Goal: Transaction & Acquisition: Purchase product/service

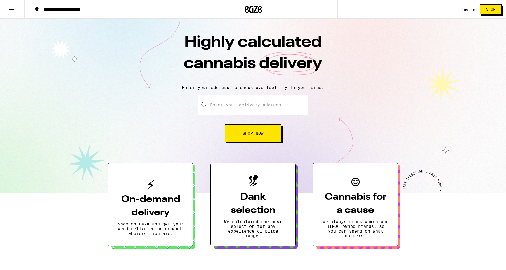
click at [470, 15] on div "Log In Shop" at bounding box center [483, 9] width 44 height 19
click at [469, 4] on div "Log In Shop" at bounding box center [483, 9] width 44 height 19
click at [467, 8] on div "Log In" at bounding box center [468, 10] width 14 height 4
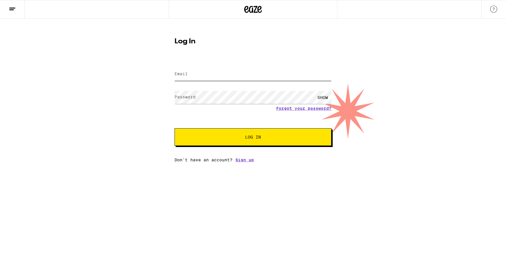
click at [248, 73] on input "Email" at bounding box center [252, 74] width 157 height 13
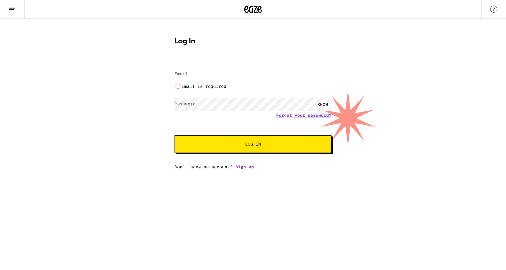
type input "[EMAIL_ADDRESS][DOMAIN_NAME]"
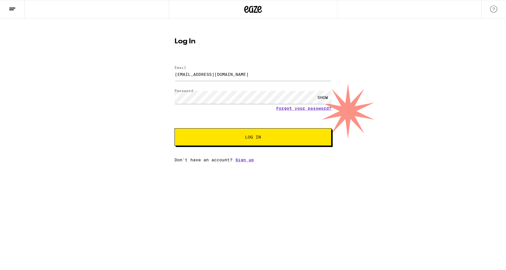
click at [236, 135] on button "Log In" at bounding box center [252, 137] width 157 height 18
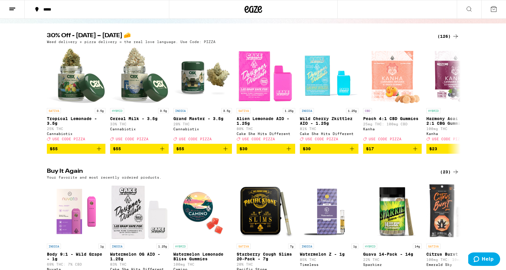
scroll to position [53, 0]
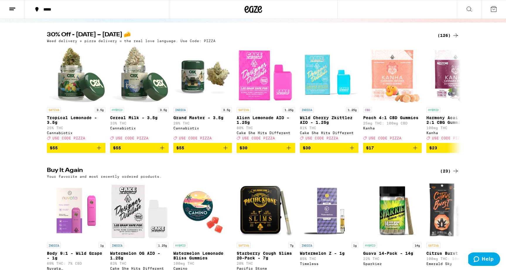
click at [452, 37] on icon at bounding box center [455, 35] width 7 height 7
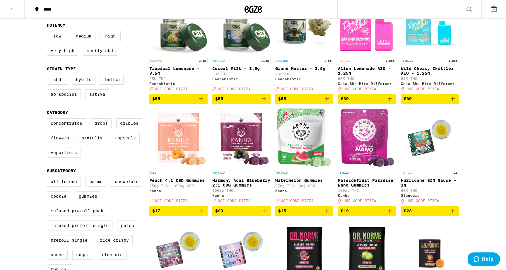
scroll to position [89, 0]
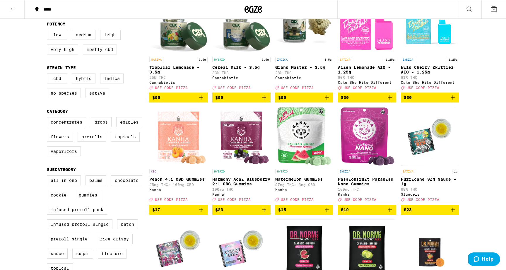
click at [453, 100] on icon "Add to bag" at bounding box center [452, 97] width 7 height 7
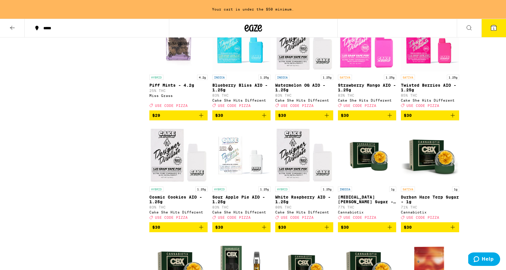
scroll to position [1659, 0]
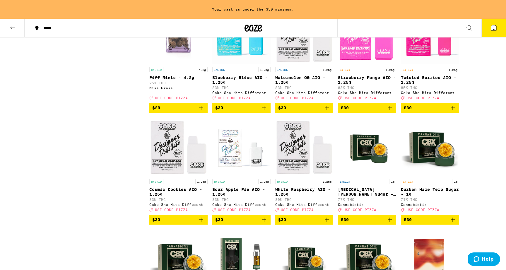
click at [264, 111] on icon "Add to bag" at bounding box center [263, 107] width 7 height 7
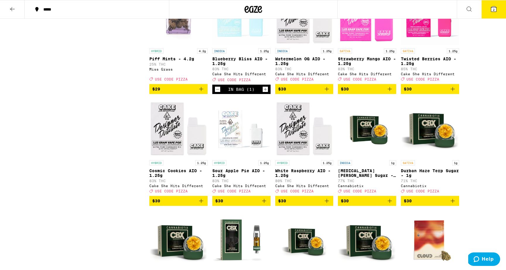
scroll to position [1640, 0]
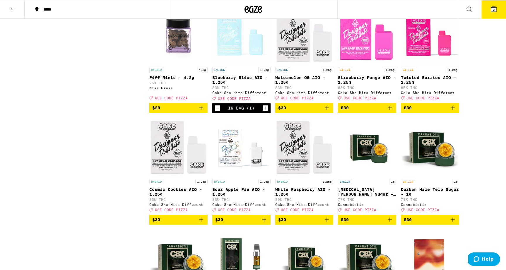
click at [264, 111] on icon "Increment" at bounding box center [264, 107] width 5 height 7
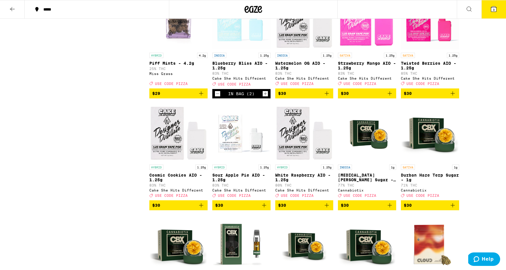
click at [328, 97] on icon "Add to bag" at bounding box center [326, 93] width 7 height 7
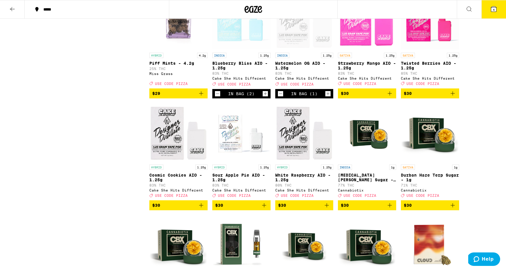
click at [390, 97] on icon "Add to bag" at bounding box center [389, 93] width 7 height 7
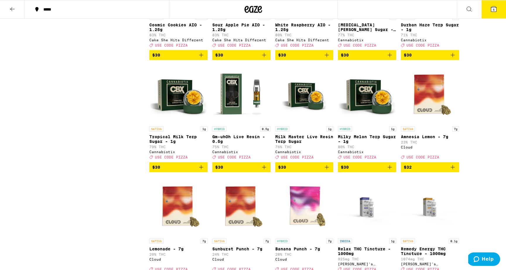
scroll to position [1806, 0]
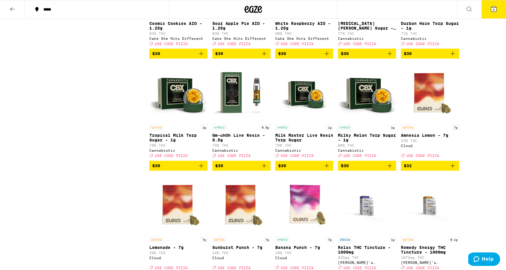
click at [326, 57] on icon "Add to bag" at bounding box center [326, 53] width 7 height 7
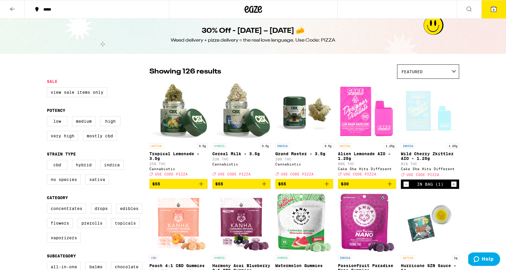
scroll to position [0, 0]
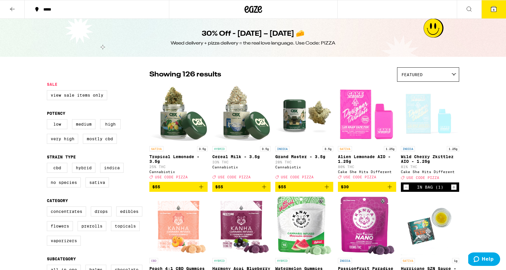
click at [406, 72] on span "Featured" at bounding box center [411, 74] width 21 height 5
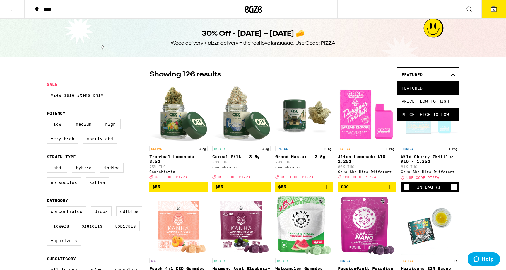
click at [422, 114] on span "Price: High to Low" at bounding box center [427, 114] width 53 height 13
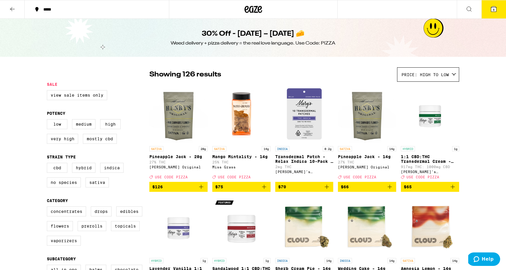
click at [426, 74] on span "Price: High to Low" at bounding box center [424, 74] width 47 height 5
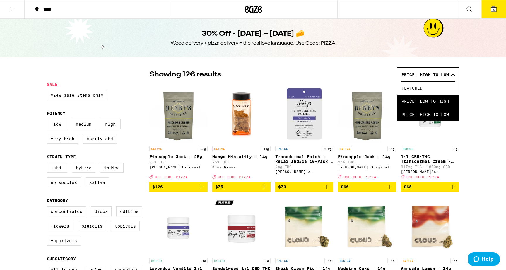
click at [423, 101] on span "Price: Low to High" at bounding box center [427, 101] width 53 height 13
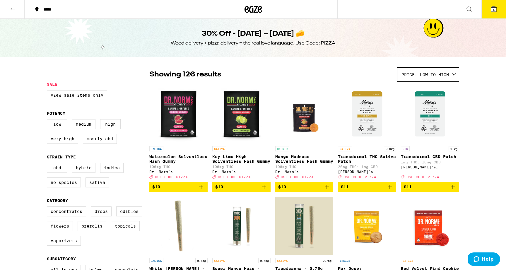
click at [469, 8] on icon at bounding box center [468, 9] width 7 height 7
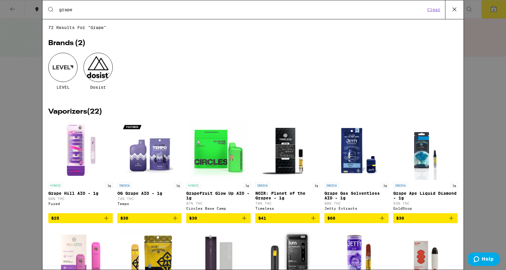
type input "grape"
click at [95, 220] on span "$25" at bounding box center [80, 217] width 59 height 7
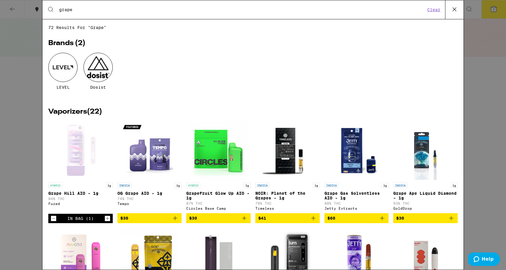
click at [148, 221] on span "$30" at bounding box center [149, 217] width 59 height 7
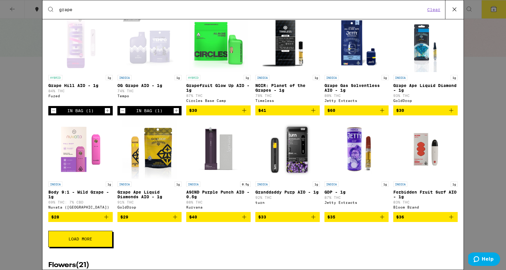
scroll to position [147, 0]
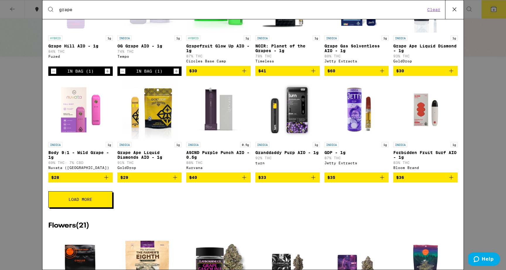
click at [108, 181] on icon "Add to bag" at bounding box center [106, 177] width 7 height 7
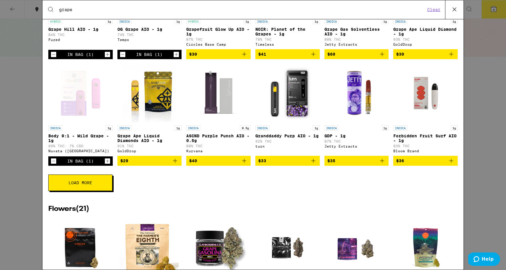
scroll to position [164, 0]
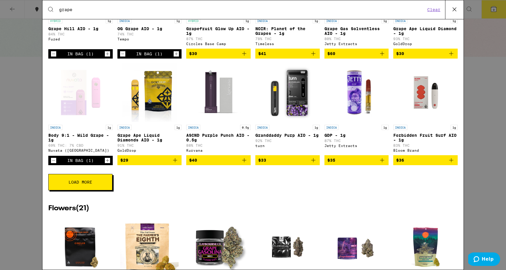
click at [171, 164] on span "$29" at bounding box center [149, 160] width 59 height 7
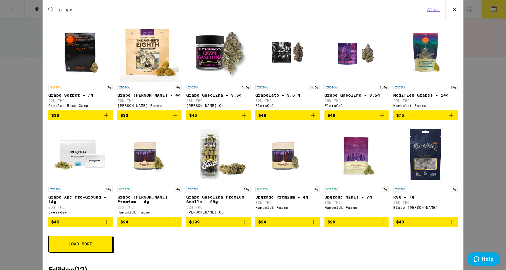
scroll to position [360, 0]
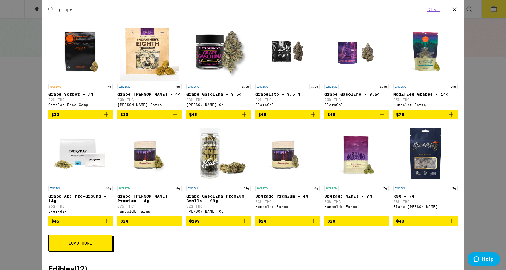
click at [362, 118] on span "$48" at bounding box center [356, 114] width 59 height 7
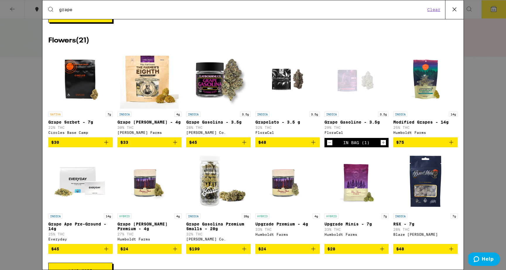
scroll to position [0, 0]
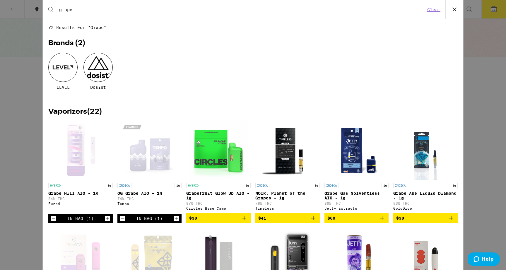
click at [450, 11] on icon at bounding box center [454, 9] width 9 height 9
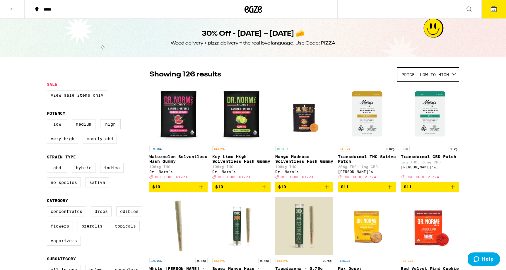
click at [491, 11] on icon at bounding box center [493, 8] width 5 height 5
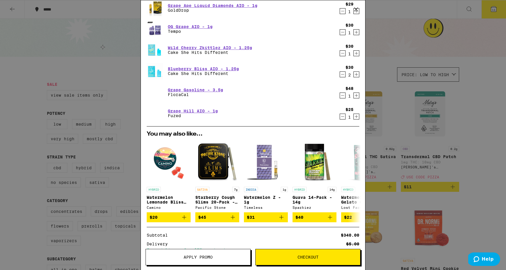
scroll to position [163, 0]
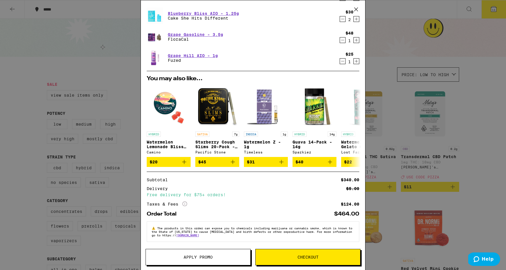
click at [197, 257] on span "Apply Promo" at bounding box center [197, 257] width 29 height 4
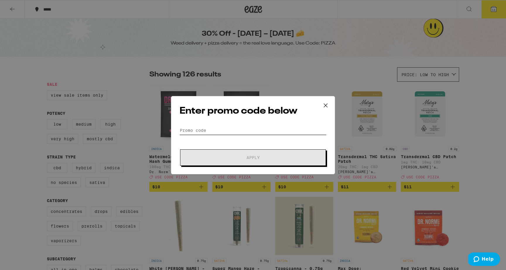
click at [218, 132] on input "Promo Code" at bounding box center [252, 130] width 147 height 9
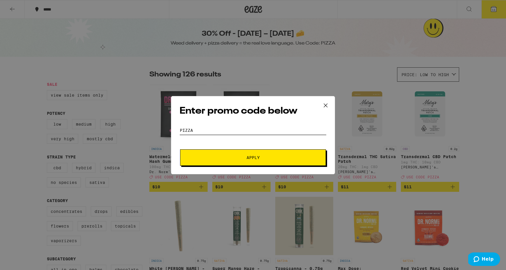
type input "PIZZA"
click at [227, 158] on span "Apply" at bounding box center [252, 157] width 105 height 4
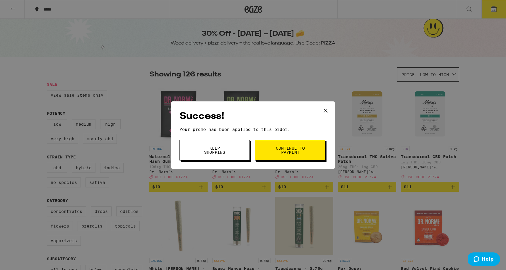
click at [221, 149] on span "Keep Shopping" at bounding box center [215, 150] width 30 height 8
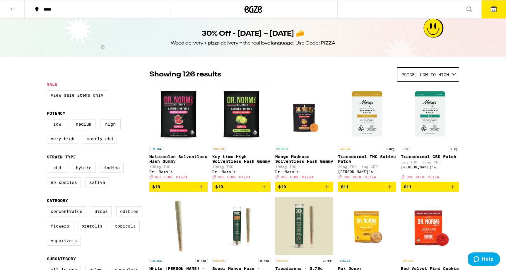
click at [492, 9] on span "11" at bounding box center [494, 10] width 4 height 4
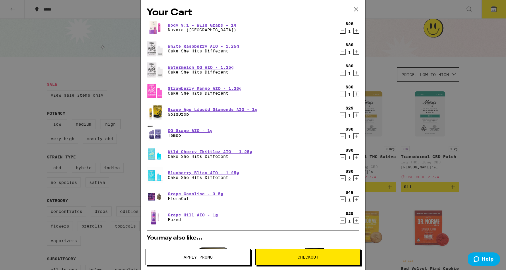
click at [343, 53] on icon "Decrement" at bounding box center [342, 51] width 5 height 7
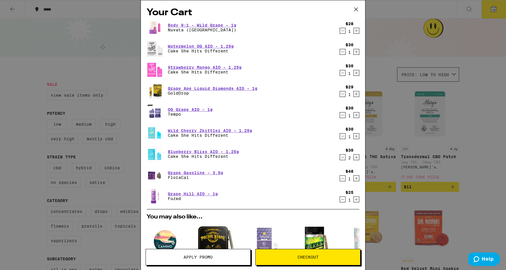
click at [342, 136] on icon "Decrement" at bounding box center [342, 136] width 5 height 7
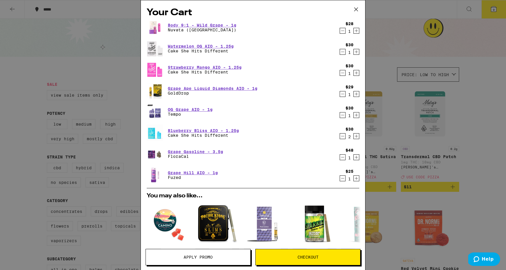
click at [343, 29] on icon "Decrement" at bounding box center [342, 30] width 5 height 7
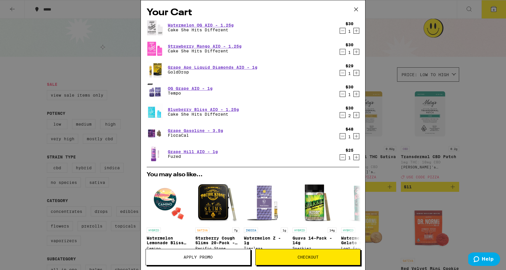
click at [343, 138] on icon "Decrement" at bounding box center [342, 136] width 5 height 7
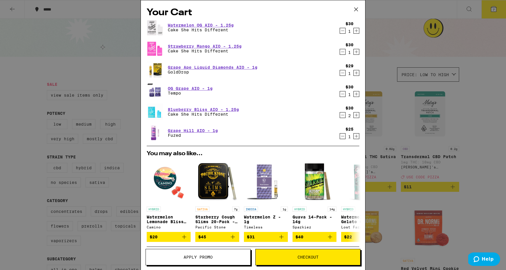
click at [342, 31] on icon "Decrement" at bounding box center [342, 31] width 3 height 0
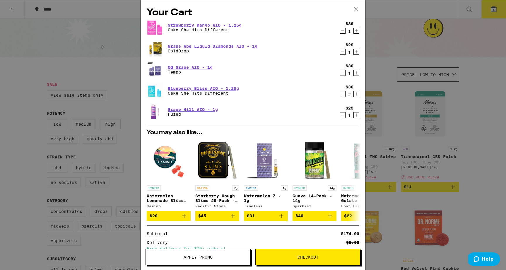
click at [342, 32] on icon "Decrement" at bounding box center [342, 30] width 5 height 7
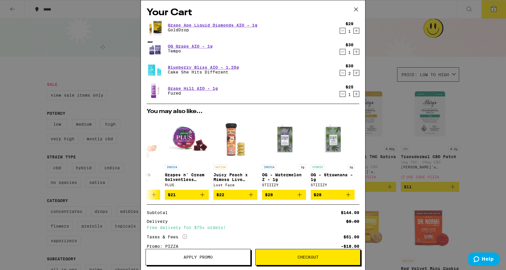
click at [380, 25] on div "Your Cart Grape Ape Liquid Diamonds AIO - 1g GoldDrop $29 1 OG Grape AIO - 1g T…" at bounding box center [253, 135] width 506 height 270
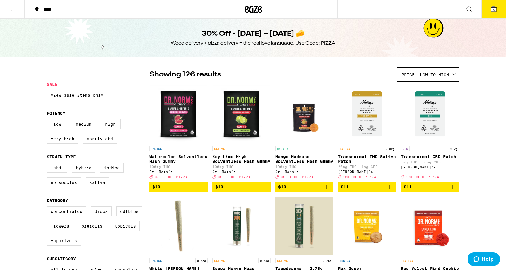
click at [85, 5] on button "*****" at bounding box center [97, 10] width 144 height 18
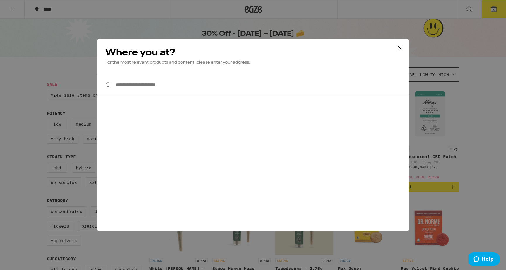
click at [141, 81] on input "**********" at bounding box center [252, 84] width 311 height 23
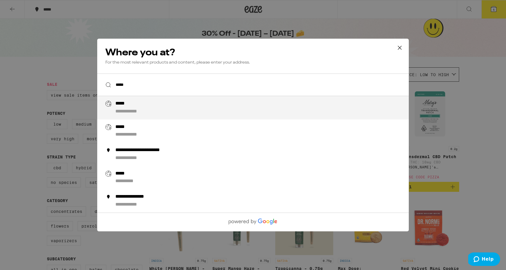
click at [149, 110] on div "**********" at bounding box center [133, 112] width 36 height 6
type input "**********"
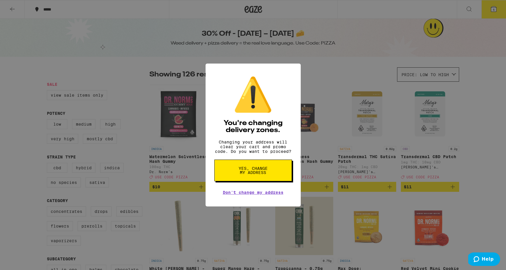
click at [260, 174] on span "Yes, change my address" at bounding box center [253, 170] width 30 height 8
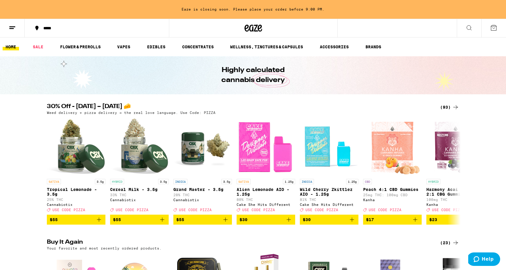
click at [464, 30] on button at bounding box center [468, 28] width 25 height 18
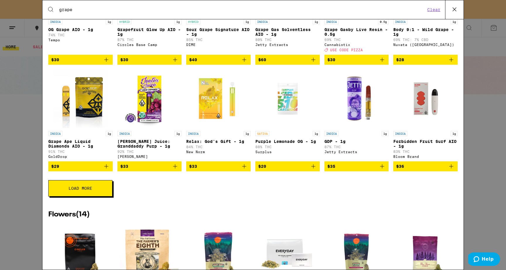
scroll to position [174, 0]
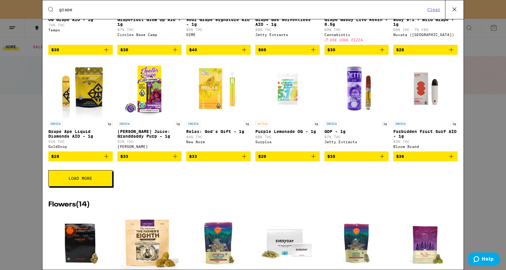
type input "grape"
click at [82, 195] on div "Vaporizers ( 22 ) INDICA 1g OG Grape AIO - 1g 74% THC Tempo $30 HYBRID 1g Grape…" at bounding box center [252, 62] width 409 height 266
click at [83, 186] on button "Load More" at bounding box center [80, 178] width 64 height 16
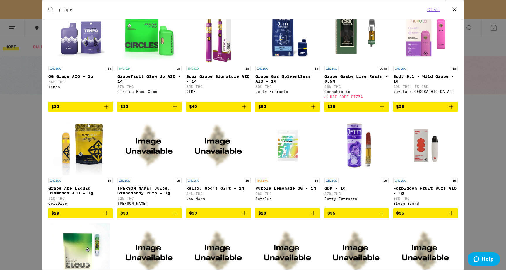
scroll to position [118, 0]
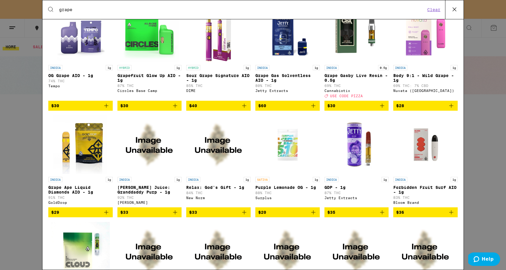
click at [106, 216] on icon "Add to bag" at bounding box center [106, 212] width 7 height 7
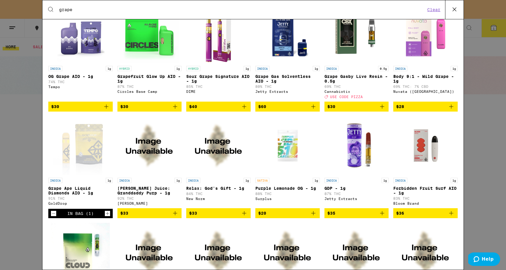
scroll to position [120, 0]
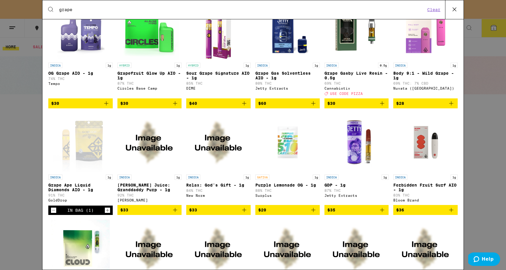
click at [352, 155] on img "Open page for GDP - 1g from Jetty Extracts" at bounding box center [356, 142] width 59 height 59
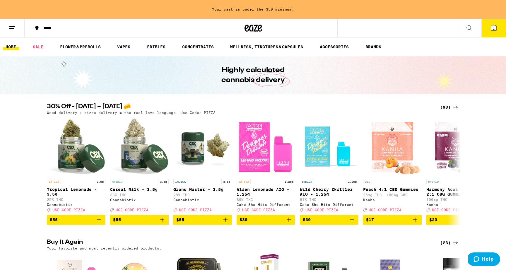
click at [125, 47] on link "VAPES" at bounding box center [123, 46] width 19 height 7
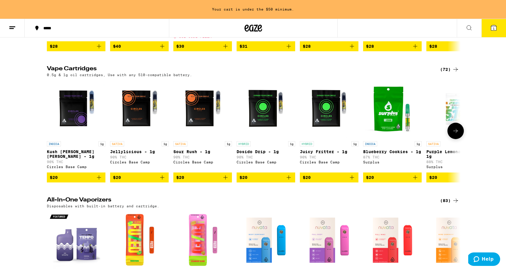
scroll to position [169, 0]
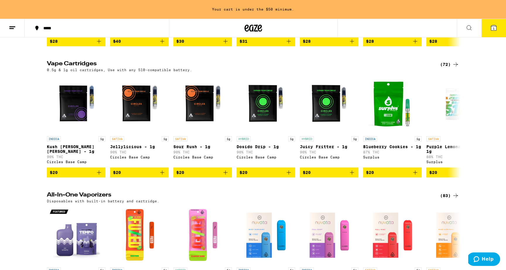
click at [450, 68] on div "(72)" at bounding box center [449, 64] width 19 height 7
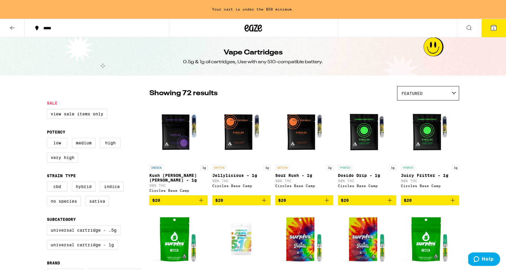
click at [426, 97] on div "Featured" at bounding box center [427, 93] width 61 height 14
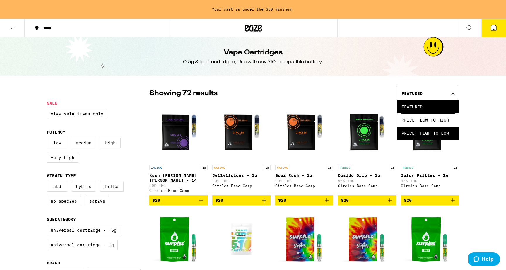
click at [424, 135] on span "Price: High to Low" at bounding box center [427, 132] width 53 height 13
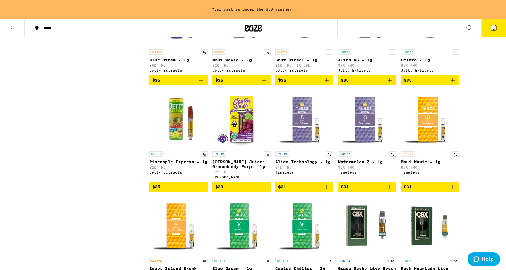
scroll to position [644, 0]
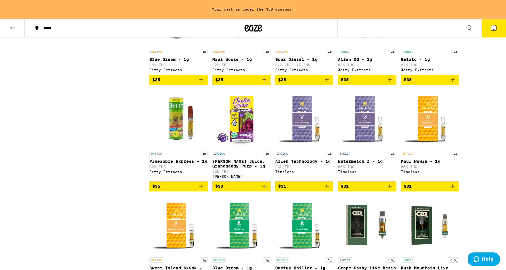
click at [258, 190] on span "$33" at bounding box center [241, 186] width 52 height 7
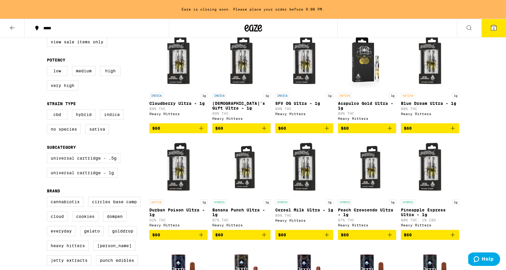
scroll to position [73, 0]
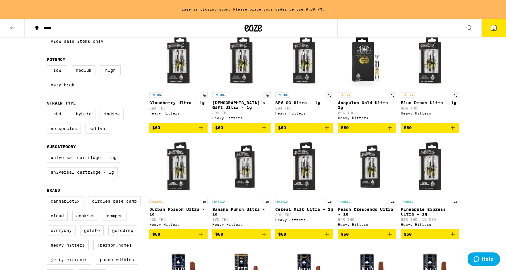
click at [202, 238] on icon "Add to bag" at bounding box center [201, 234] width 7 height 7
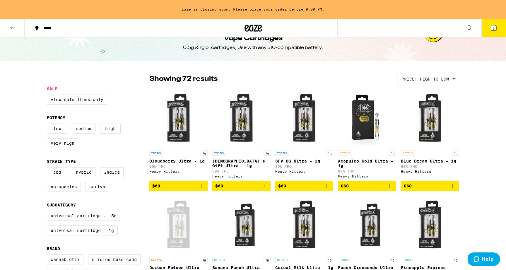
scroll to position [0, 0]
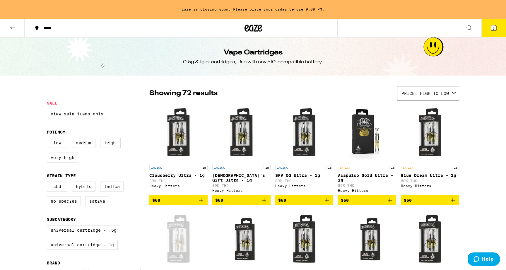
click at [497, 28] on button "3" at bounding box center [493, 28] width 25 height 18
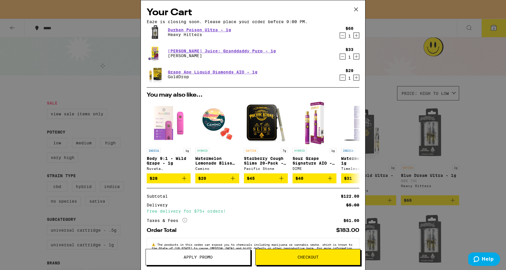
click at [355, 8] on icon at bounding box center [356, 10] width 4 height 4
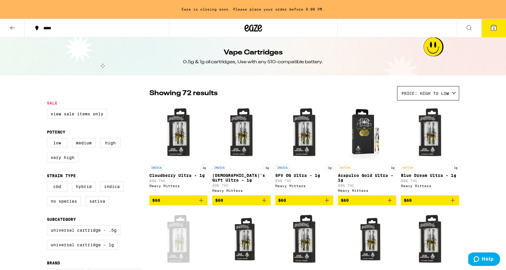
click at [248, 26] on icon at bounding box center [253, 28] width 18 height 11
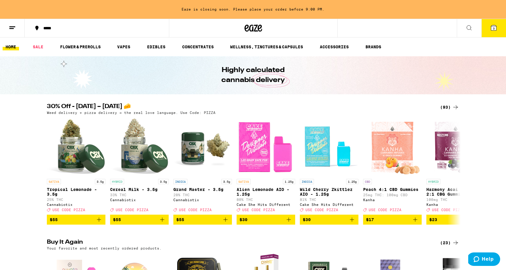
click at [446, 107] on div "(93)" at bounding box center [449, 107] width 19 height 7
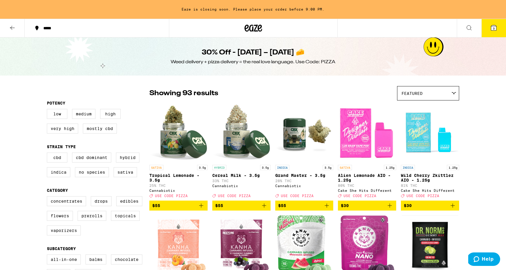
click at [423, 95] on div "Featured" at bounding box center [427, 93] width 61 height 14
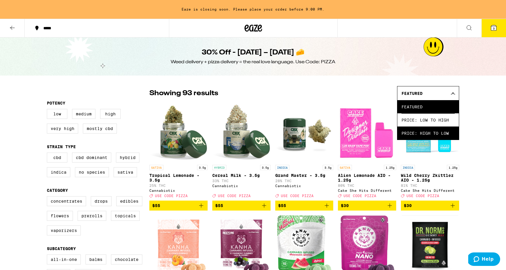
click at [415, 135] on span "Price: High to Low" at bounding box center [427, 132] width 53 height 13
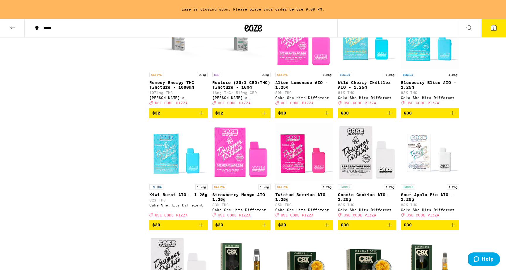
scroll to position [653, 0]
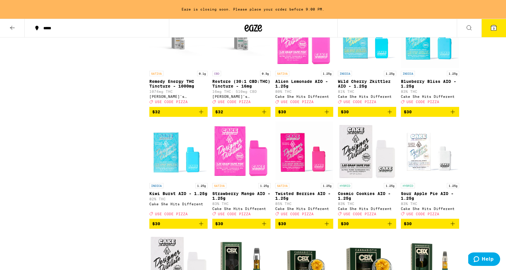
click at [448, 115] on span "$30" at bounding box center [429, 111] width 52 height 7
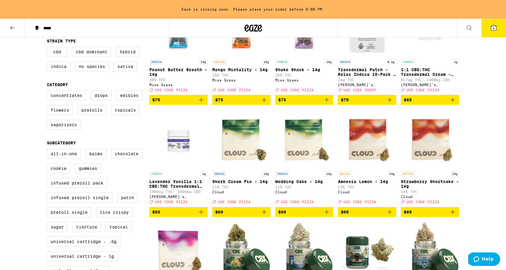
scroll to position [0, 0]
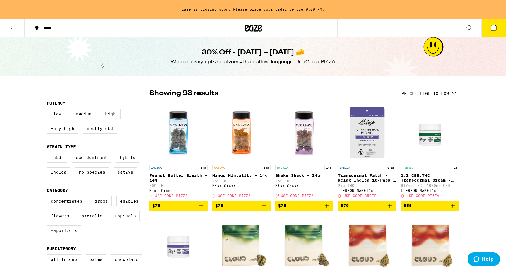
click at [492, 31] on button "4" at bounding box center [493, 28] width 25 height 18
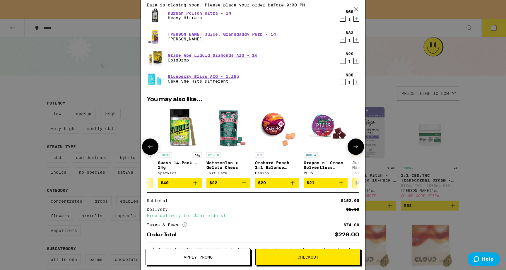
scroll to position [0, 273]
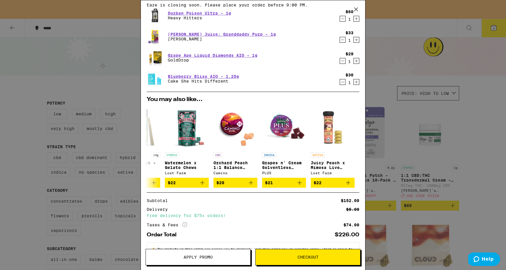
click at [393, 71] on div "Your Cart Eaze is closing soon. Please place your order before 9:00 PM. Durban …" at bounding box center [253, 135] width 506 height 270
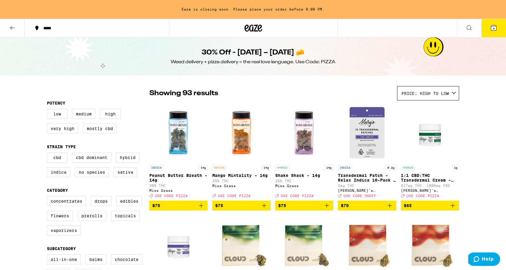
click at [468, 28] on icon at bounding box center [468, 27] width 7 height 7
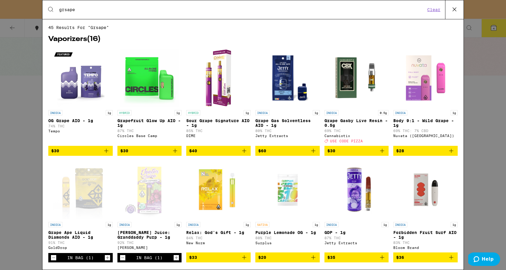
click at [66, 7] on input "grsape" at bounding box center [242, 9] width 366 height 5
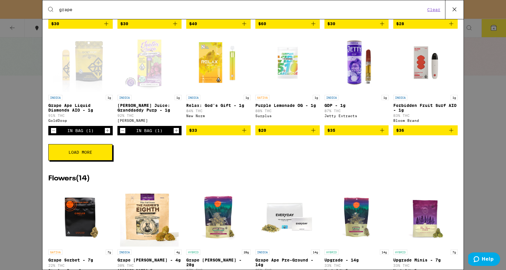
scroll to position [202, 0]
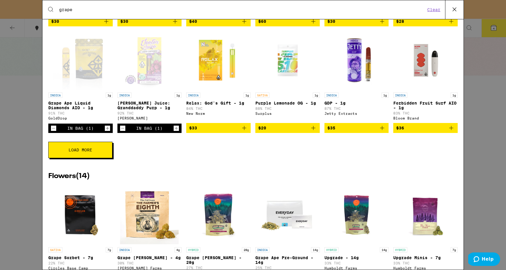
type input "grape"
click at [87, 158] on button "Load More" at bounding box center [80, 150] width 64 height 16
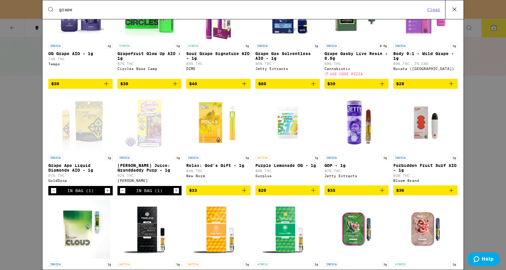
scroll to position [21, 0]
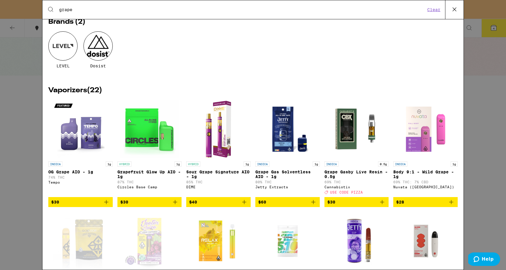
click at [105, 205] on icon "Add to bag" at bounding box center [106, 201] width 7 height 7
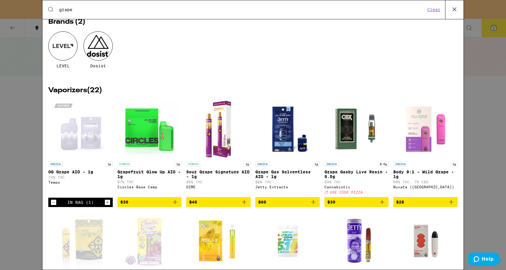
click at [453, 12] on icon at bounding box center [454, 9] width 9 height 9
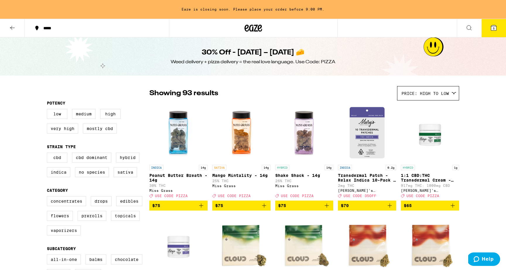
click at [492, 34] on button "5" at bounding box center [493, 28] width 25 height 18
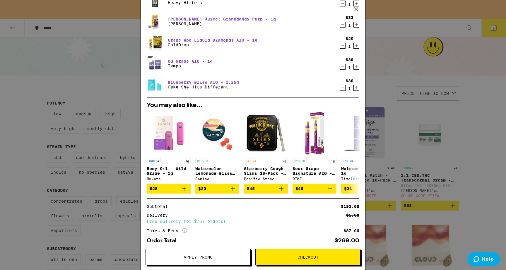
scroll to position [49, 0]
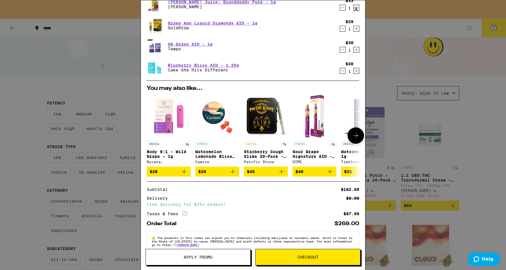
click at [355, 138] on icon at bounding box center [355, 135] width 5 height 4
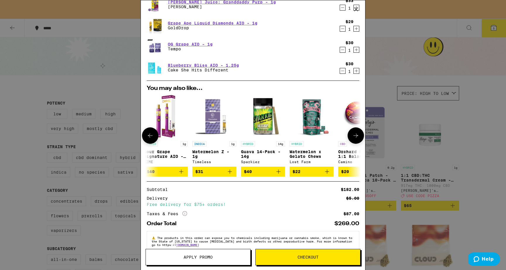
click at [355, 138] on icon at bounding box center [355, 135] width 5 height 4
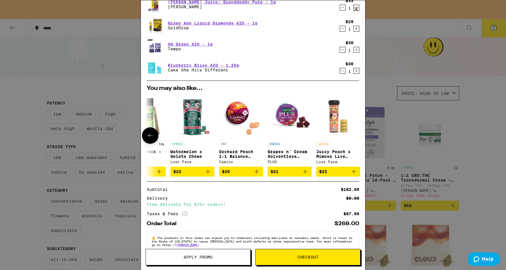
scroll to position [0, 273]
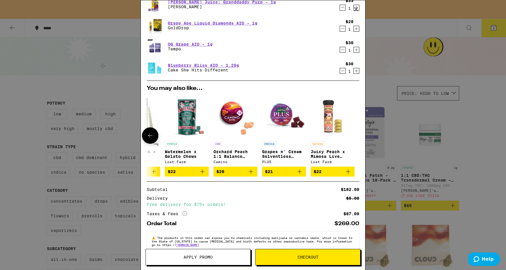
click at [152, 139] on icon at bounding box center [150, 135] width 7 height 7
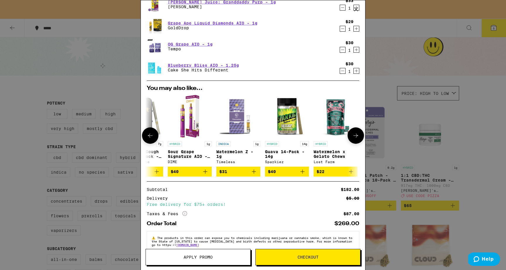
click at [152, 139] on icon at bounding box center [150, 135] width 7 height 7
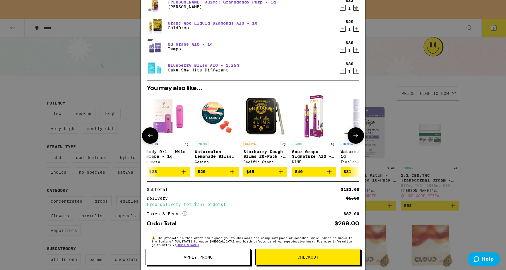
scroll to position [0, 0]
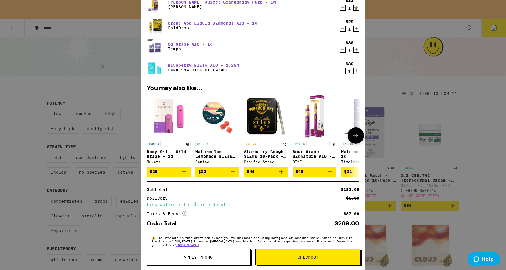
click at [186, 176] on button "$28" at bounding box center [169, 171] width 44 height 10
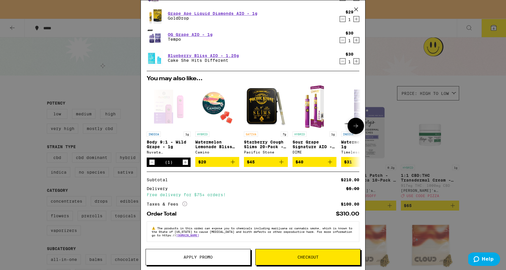
scroll to position [99, 0]
click at [184, 258] on span "Apply Promo" at bounding box center [197, 257] width 29 height 4
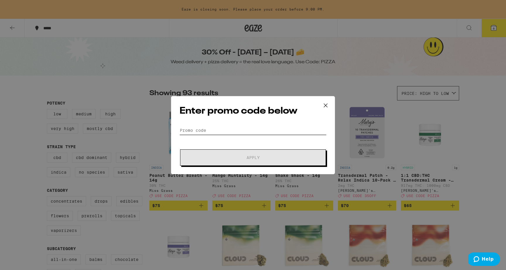
click at [191, 134] on input "Promo Code" at bounding box center [252, 130] width 147 height 9
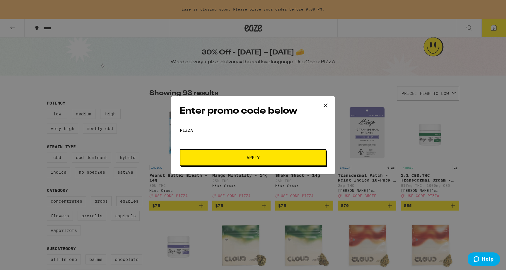
type input "PIZZA"
click at [217, 152] on button "Apply" at bounding box center [253, 157] width 146 height 16
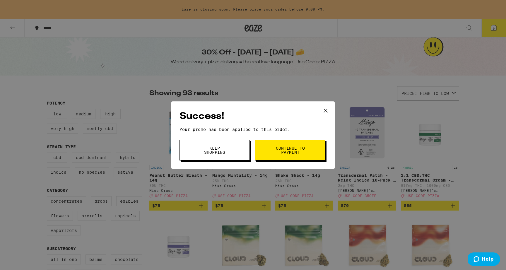
click at [277, 150] on span "Continue to payment" at bounding box center [290, 150] width 30 height 8
click at [222, 153] on span "Keep Shopping" at bounding box center [215, 150] width 30 height 8
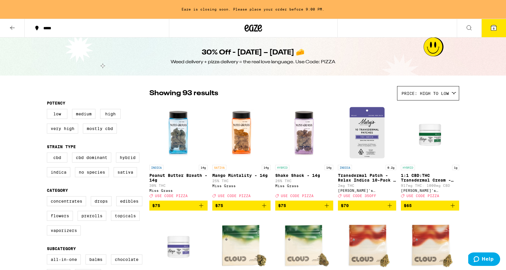
click at [492, 27] on span "6" at bounding box center [493, 29] width 2 height 4
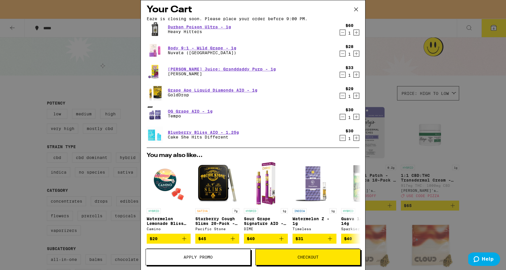
scroll to position [4, 0]
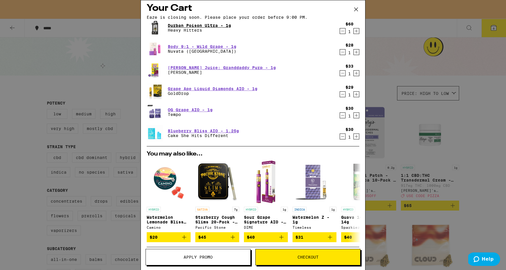
click at [188, 28] on link "Durban Poison Ultra - 1g" at bounding box center [199, 25] width 63 height 5
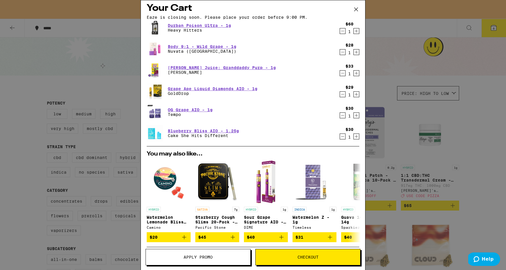
click at [342, 35] on icon "Decrement" at bounding box center [342, 31] width 5 height 7
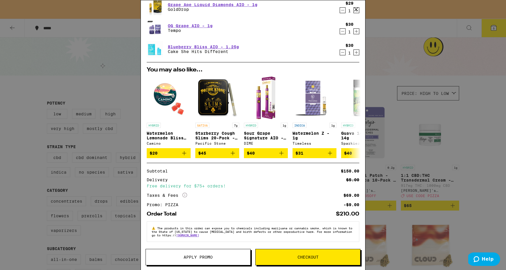
scroll to position [86, 0]
click at [304, 257] on span "Checkout" at bounding box center [307, 257] width 21 height 4
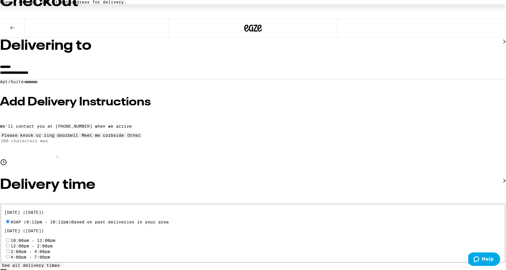
scroll to position [63, 0]
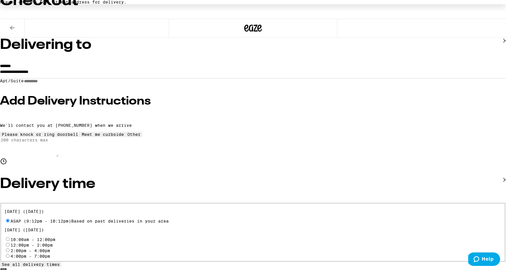
click at [123, 71] on input "**********" at bounding box center [253, 73] width 506 height 10
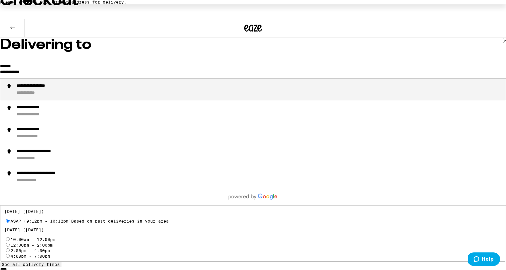
click at [49, 91] on div "**********" at bounding box center [33, 93] width 32 height 6
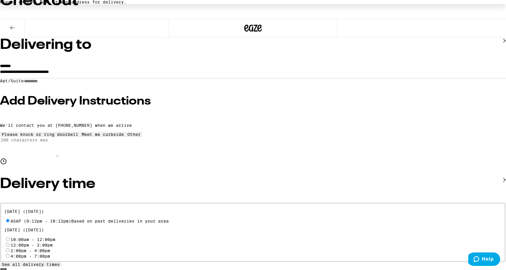
type input "**********"
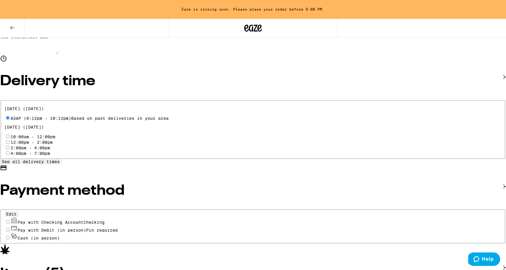
scroll to position [167, 0]
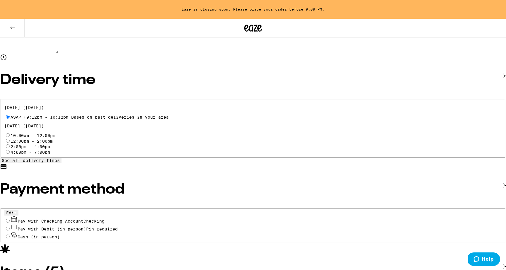
click at [104, 219] on span "Pay with Checking Account Checking" at bounding box center [61, 221] width 87 height 5
click at [10, 219] on input "Pay with Checking Account Checking" at bounding box center [8, 221] width 4 height 4
radio input "true"
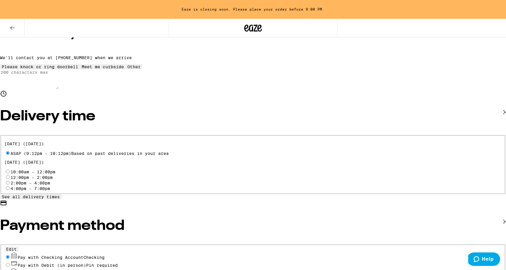
scroll to position [0, 0]
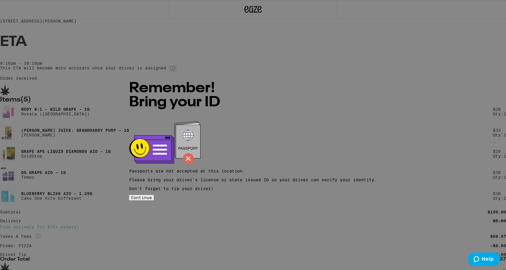
click at [154, 195] on button "Continue" at bounding box center [141, 197] width 25 height 5
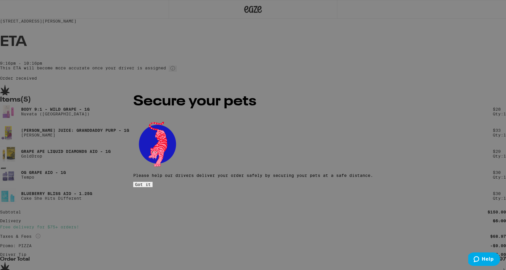
click at [152, 182] on button "Got it" at bounding box center [142, 184] width 19 height 5
